Goal: Task Accomplishment & Management: Use online tool/utility

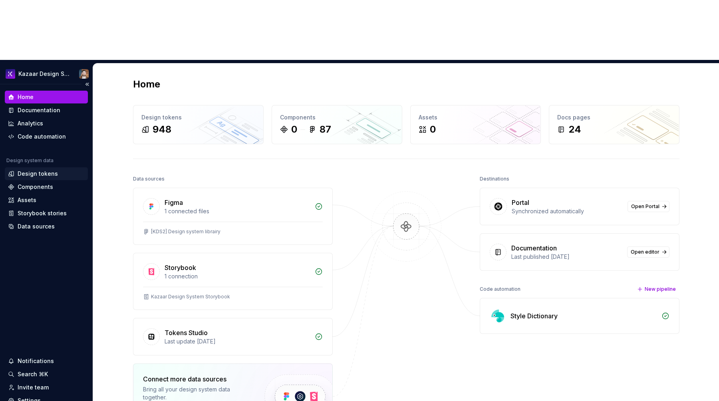
click at [47, 170] on div "Design tokens" at bounding box center [38, 174] width 40 height 8
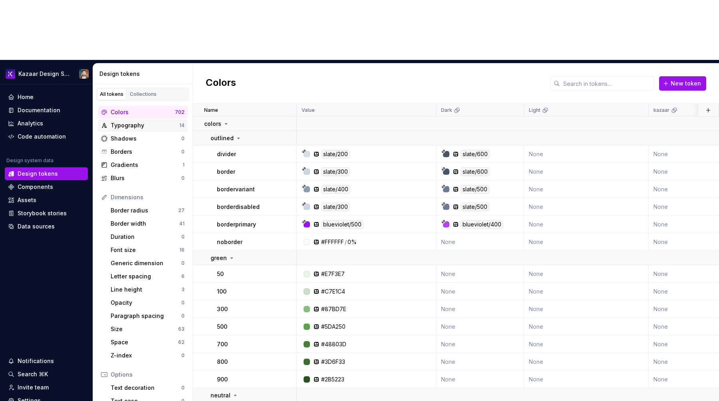
click at [147, 122] on div "Typography" at bounding box center [145, 126] width 69 height 8
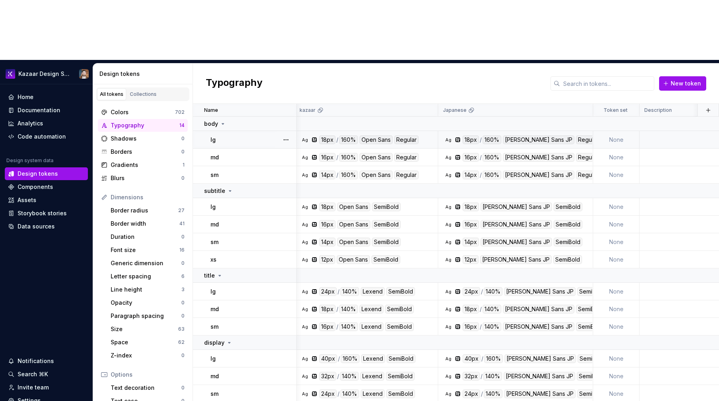
scroll to position [0, 345]
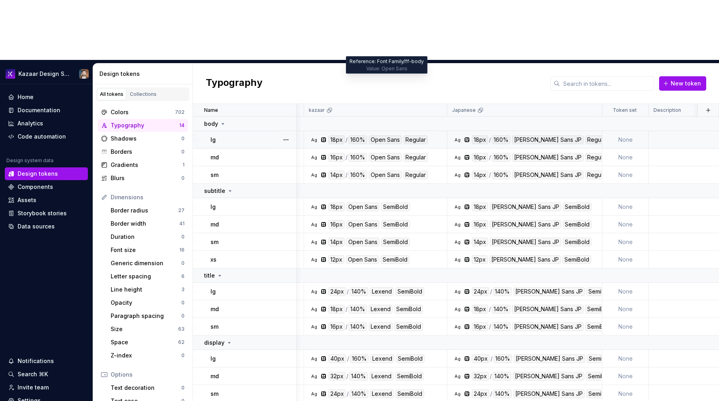
click at [390, 135] on div "Open Sans" at bounding box center [385, 139] width 33 height 9
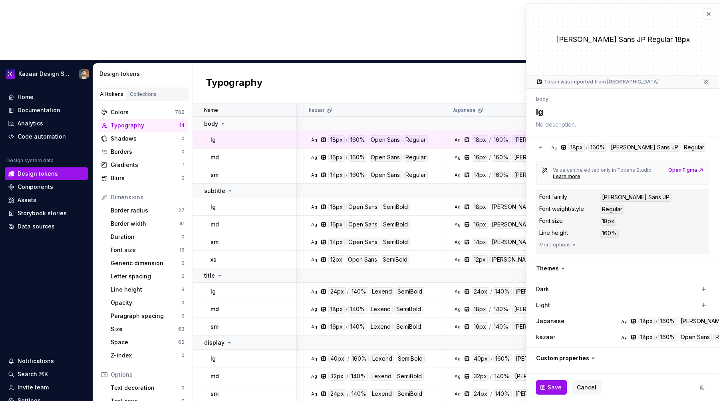
type textarea "*"
click at [711, 10] on button "button" at bounding box center [708, 13] width 11 height 11
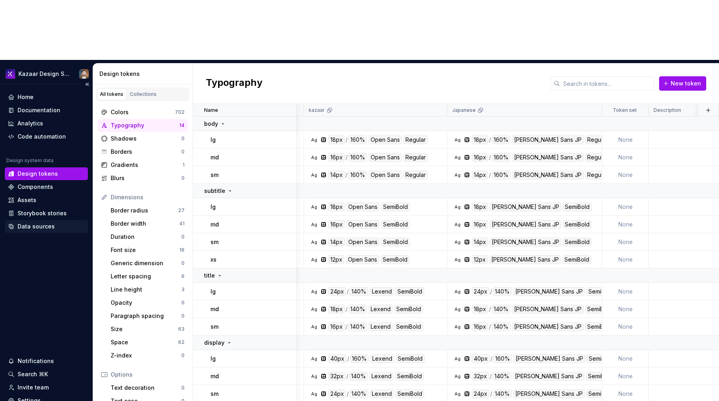
click at [52, 220] on div "Data sources" at bounding box center [46, 226] width 83 height 13
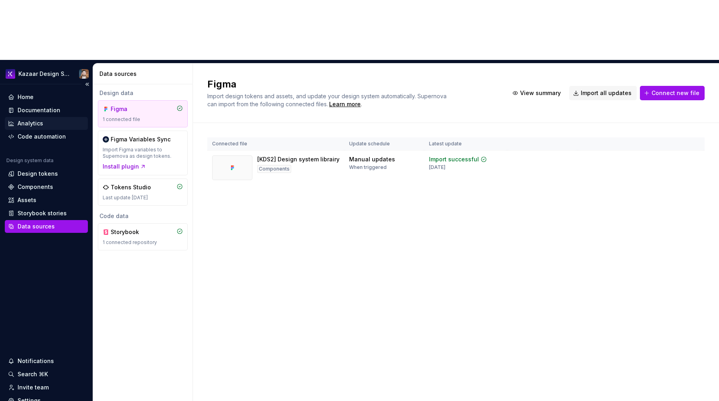
click at [39, 117] on div "Analytics" at bounding box center [46, 123] width 83 height 13
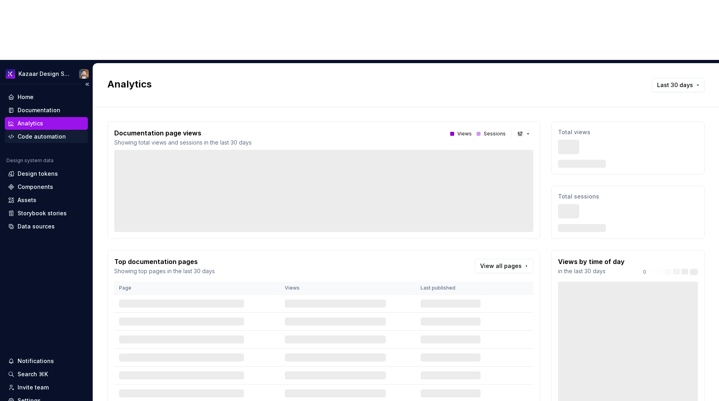
click at [40, 133] on div "Code automation" at bounding box center [42, 137] width 48 height 8
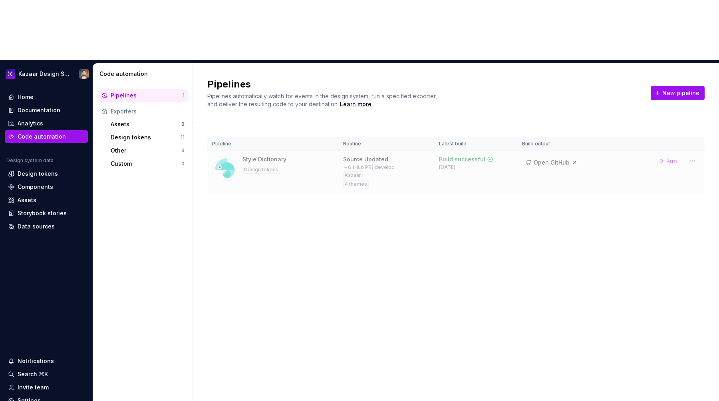
click at [437, 151] on td "Build successful 5 days ago" at bounding box center [475, 172] width 83 height 43
click at [337, 151] on td "Style Dictionary Design tokens" at bounding box center [272, 172] width 131 height 43
click at [270, 137] on th "Pipeline" at bounding box center [272, 143] width 131 height 13
click at [297, 155] on div "Style Dictionary Design tokens" at bounding box center [273, 168] width 122 height 26
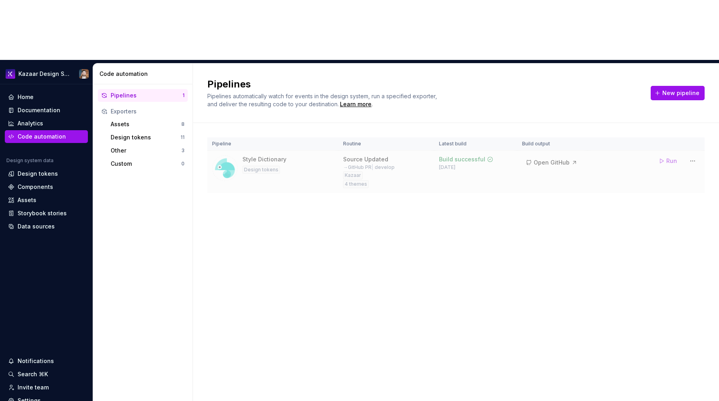
click at [297, 155] on div "Style Dictionary Design tokens" at bounding box center [273, 168] width 122 height 26
click at [262, 166] on div "Design tokens" at bounding box center [262, 170] width 38 height 8
click at [693, 98] on html "Kazaar Design System Home Documentation Analytics Code automation Design system…" at bounding box center [359, 200] width 719 height 401
click at [676, 119] on div "Edit pipeline" at bounding box center [683, 118] width 68 height 8
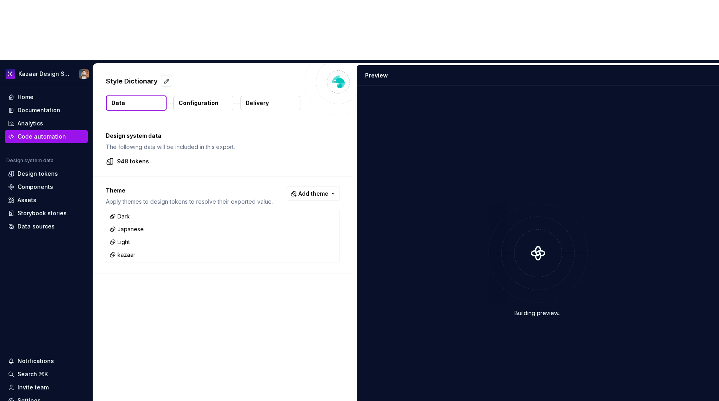
click at [199, 99] on p "Configuration" at bounding box center [199, 103] width 40 height 8
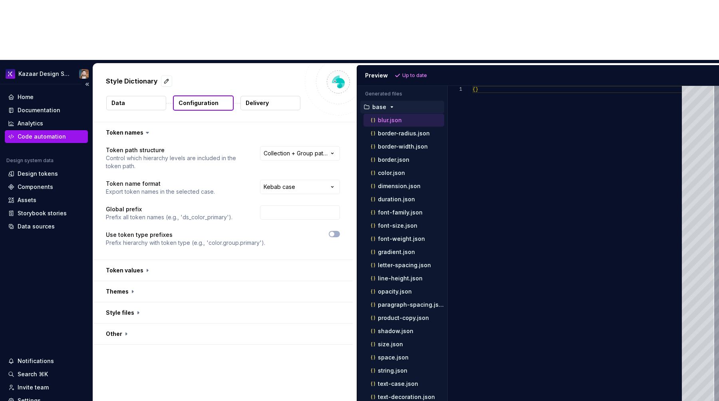
click at [62, 133] on div "Code automation" at bounding box center [42, 137] width 48 height 8
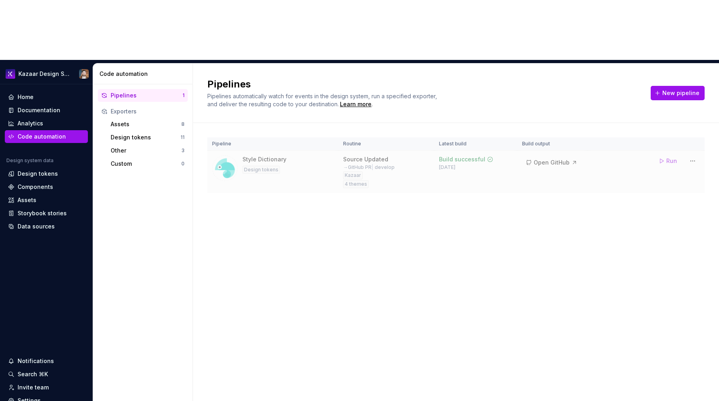
click at [261, 166] on div "Design tokens" at bounding box center [262, 170] width 38 height 8
click at [267, 155] on div "Style Dictionary" at bounding box center [265, 159] width 44 height 8
click at [348, 171] on div "Kazaar" at bounding box center [353, 175] width 20 height 8
click at [663, 151] on tr "Style Dictionary Design tokens Source Updated → GitHub PR | develop Kazaar 4 th…" at bounding box center [456, 172] width 498 height 43
click at [670, 154] on button "Run" at bounding box center [669, 161] width 28 height 14
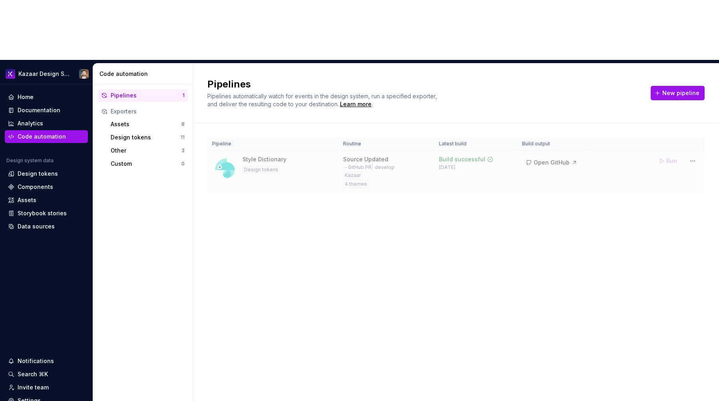
click at [668, 154] on div "Run" at bounding box center [677, 161] width 45 height 14
